Goal: Answer question/provide support: Share knowledge or assist other users

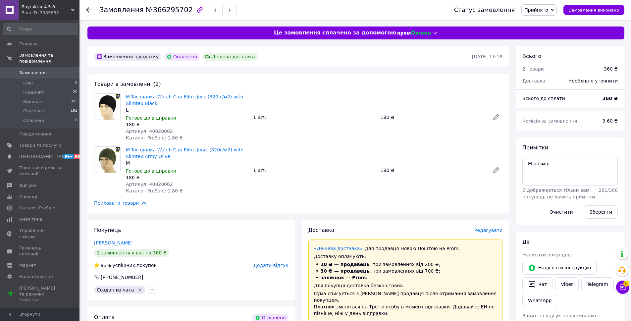
click at [154, 131] on span "Артикул: 40028002" at bounding box center [149, 130] width 47 height 5
copy span "40028002"
click at [157, 182] on span "Артикул: 40028062" at bounding box center [149, 183] width 47 height 5
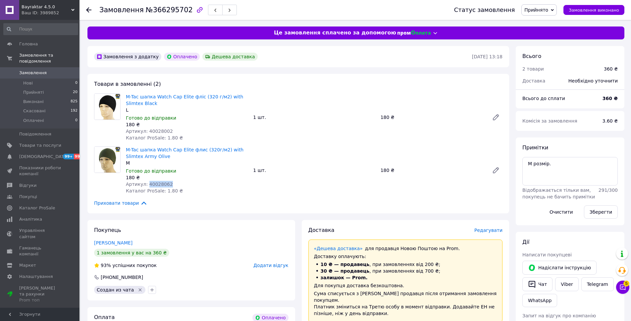
copy span "40028062"
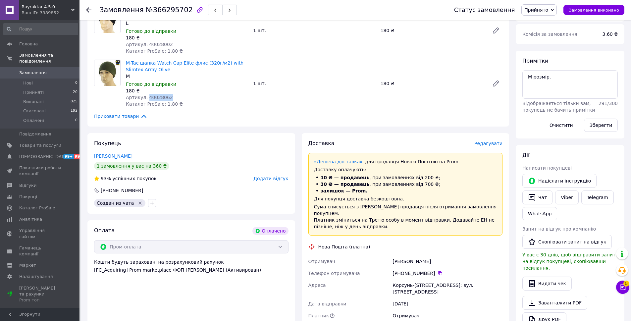
scroll to position [80, 0]
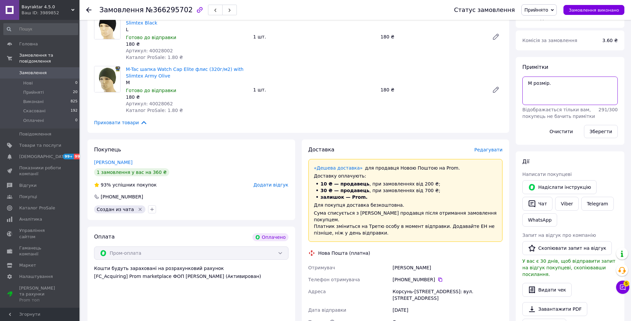
click at [560, 82] on textarea "М розмір." at bounding box center [569, 90] width 95 height 28
type textarea "М розмір. 4034"
click at [605, 132] on button "Зберегти" at bounding box center [601, 131] width 34 height 13
click at [601, 135] on button "Зберегти" at bounding box center [601, 131] width 34 height 13
click at [622, 287] on icon at bounding box center [622, 287] width 7 height 7
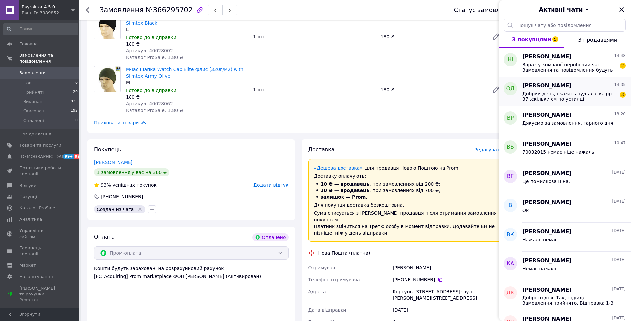
click at [563, 99] on span "Добрий день, скажіть будь ласка рр 37 ,скільки см по устилці" at bounding box center [569, 96] width 94 height 11
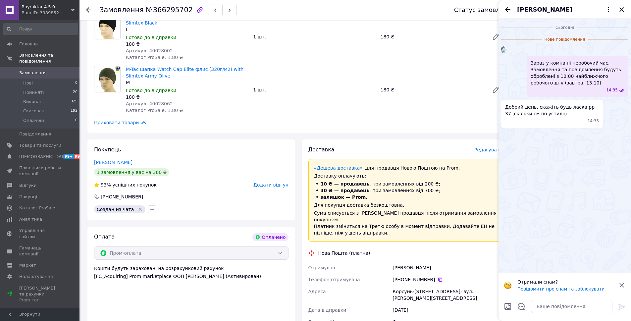
click at [506, 53] on img at bounding box center [503, 49] width 5 height 5
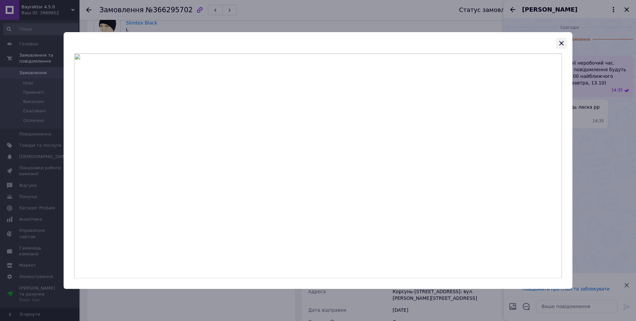
click at [562, 41] on icon "button" at bounding box center [561, 43] width 8 height 8
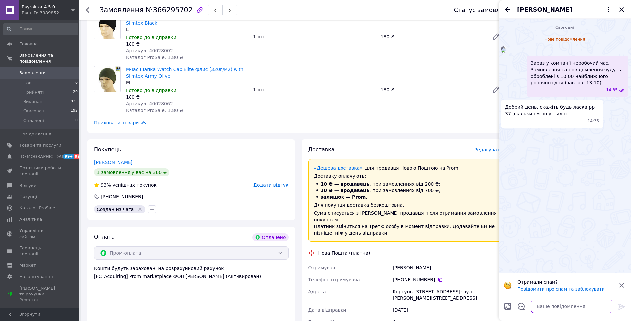
click at [571, 309] on textarea at bounding box center [571, 306] width 81 height 13
type textarea "Доброго дня. Нажаль вже немає."
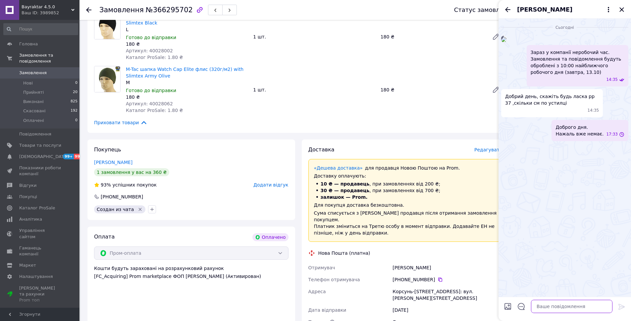
scroll to position [0, 0]
click at [508, 10] on icon "Назад" at bounding box center [507, 10] width 8 height 8
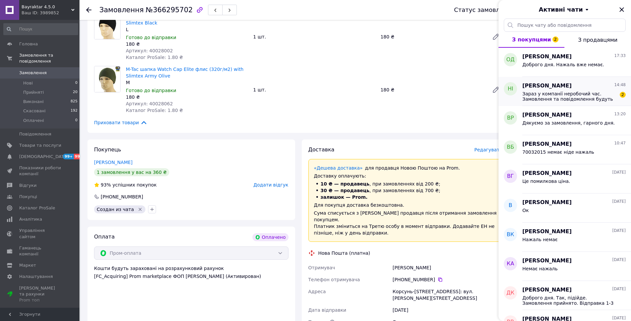
click at [560, 85] on span "[PERSON_NAME]" at bounding box center [546, 86] width 49 height 8
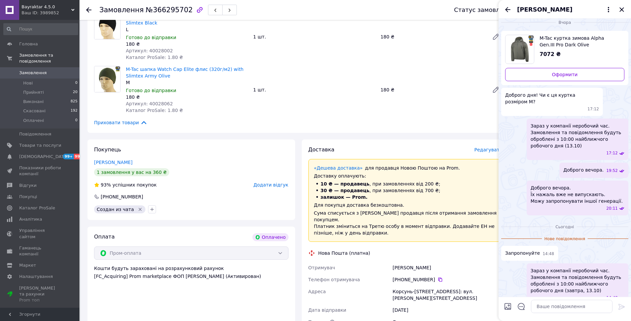
scroll to position [9, 0]
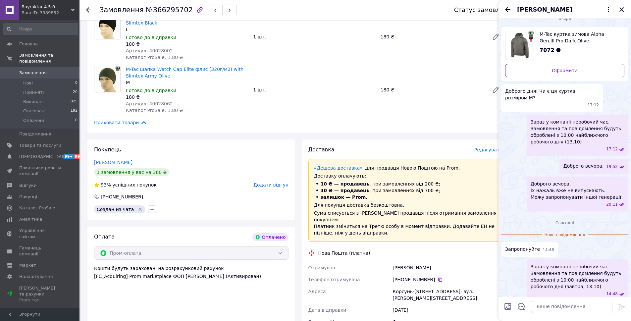
click at [555, 38] on span "M-Tac куртка зимова Alpha Gen.III Pro Dark Olive" at bounding box center [578, 37] width 79 height 13
click at [567, 301] on textarea at bounding box center [571, 306] width 81 height 13
paste textarea "[URL][DOMAIN_NAME]"
type textarea "[URL][DOMAIN_NAME]"
click at [617, 307] on div at bounding box center [621, 308] width 13 height 16
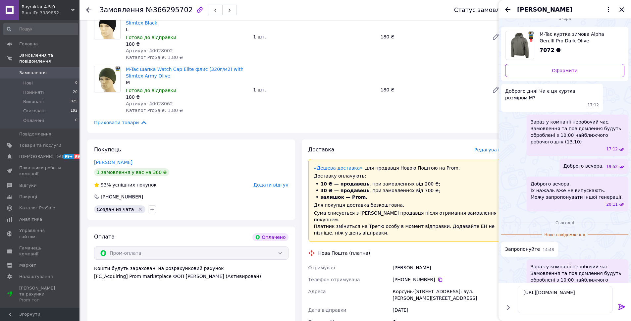
click at [619, 309] on icon at bounding box center [621, 307] width 8 height 8
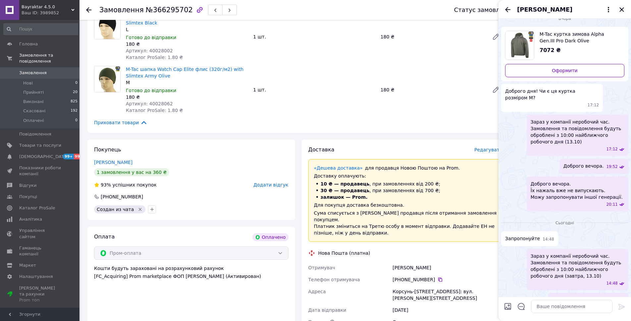
scroll to position [111, 0]
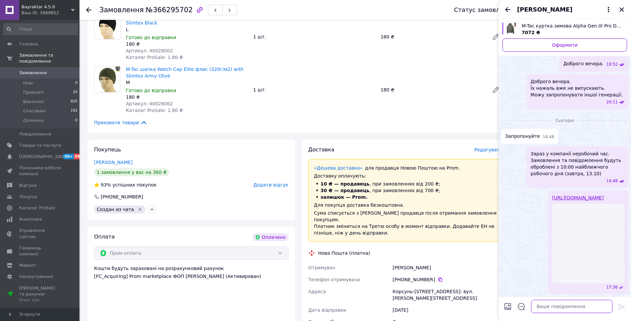
click at [561, 309] on textarea at bounding box center [571, 306] width 81 height 13
type textarea "Зробимо гарну знижку"
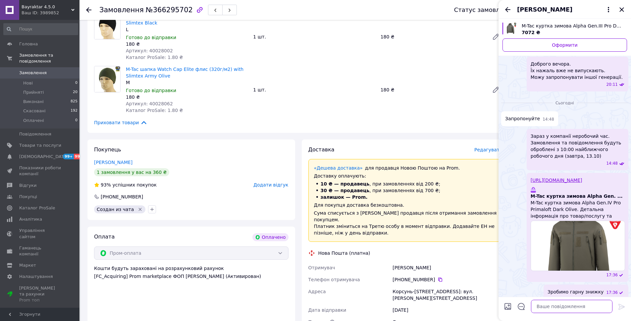
scroll to position [111, 0]
click at [620, 11] on icon "Закрити" at bounding box center [621, 9] width 4 height 4
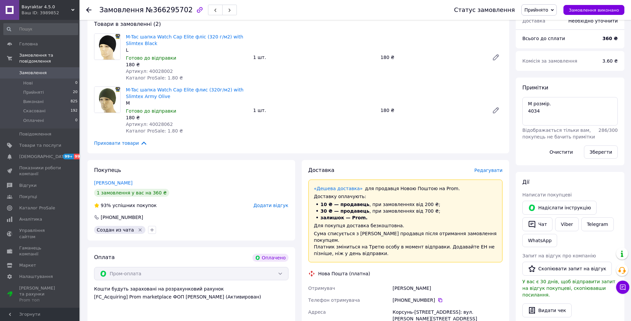
scroll to position [47, 0]
